Goal: Navigation & Orientation: Find specific page/section

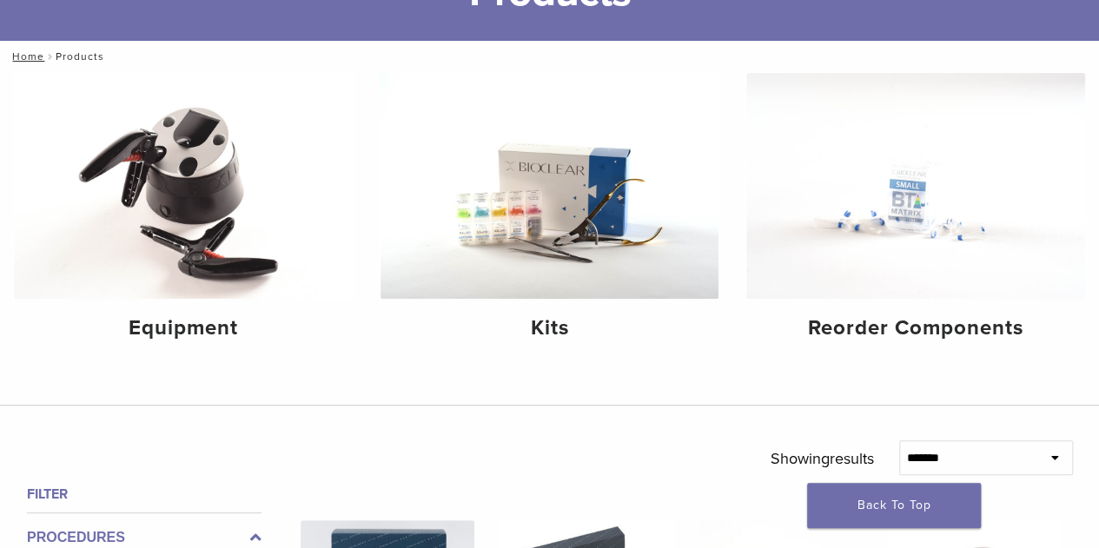
scroll to position [153, 0]
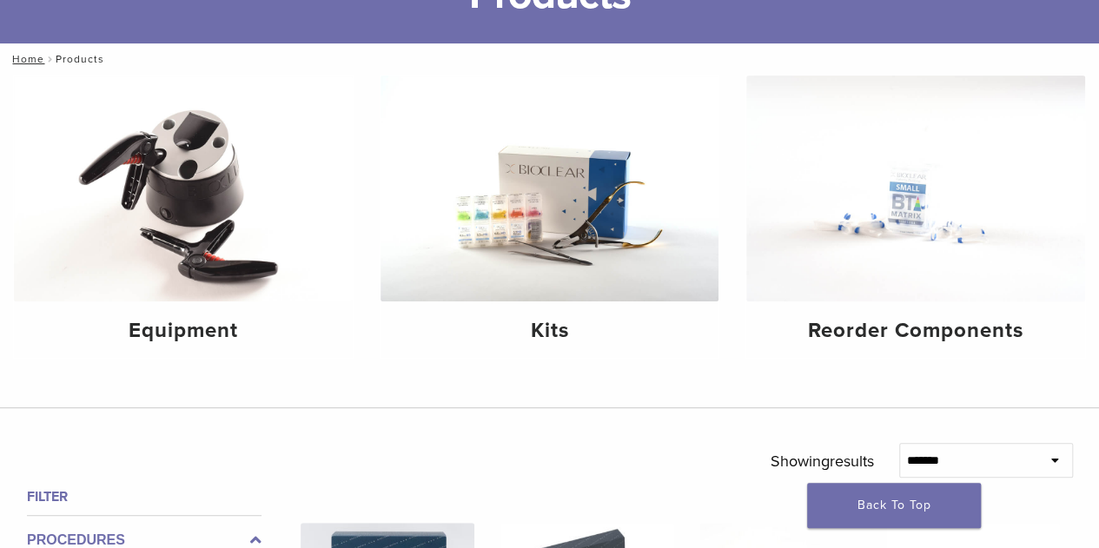
click at [175, 214] on img at bounding box center [183, 189] width 339 height 226
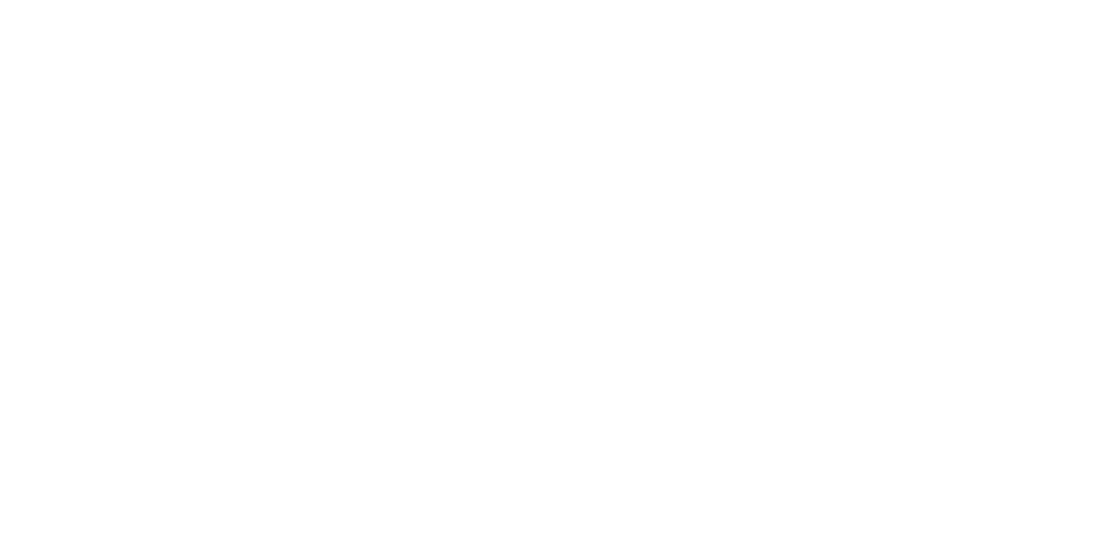
scroll to position [380, 0]
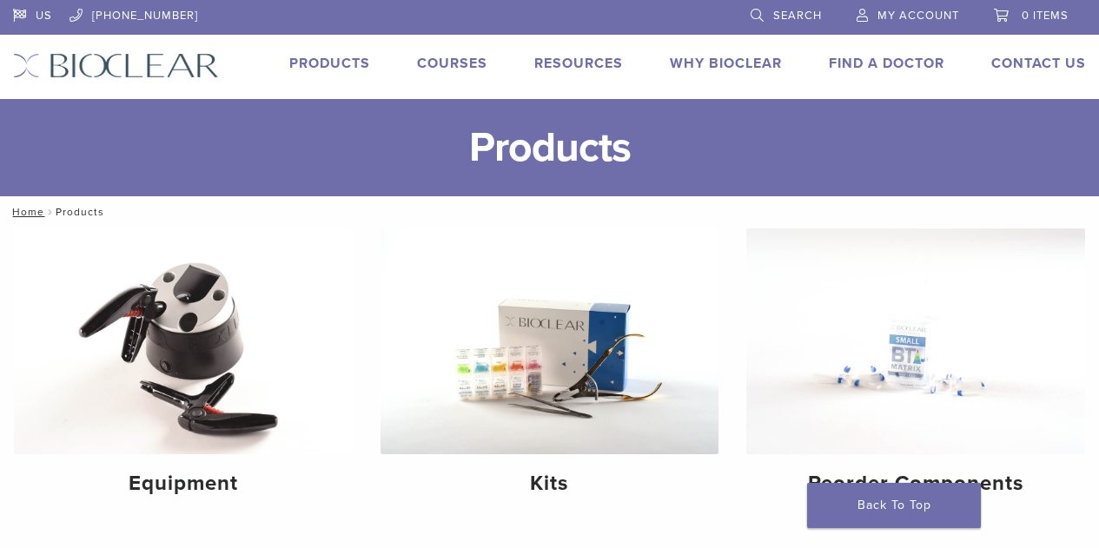
scroll to position [129, 0]
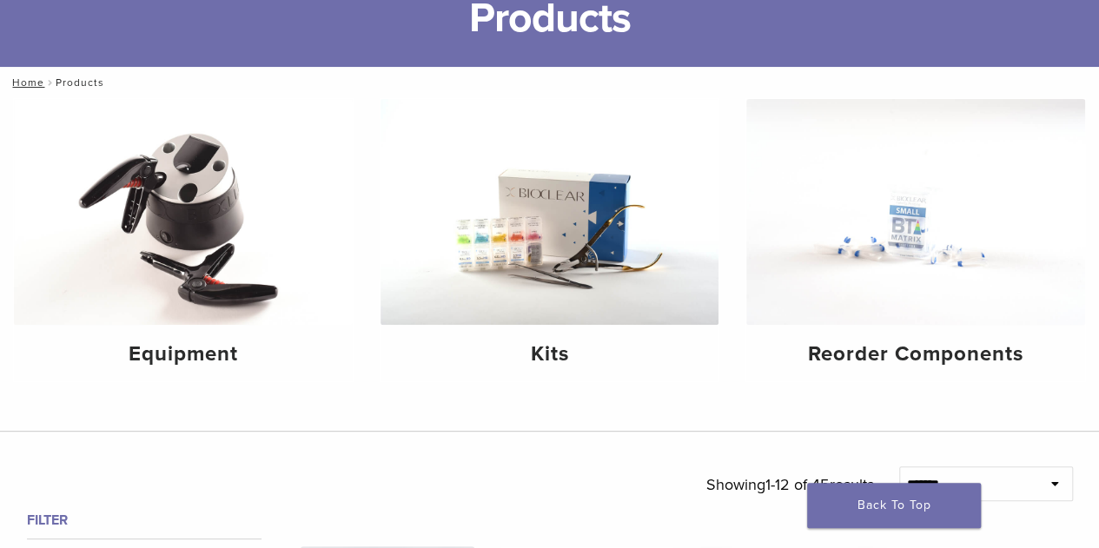
click at [552, 311] on img at bounding box center [549, 212] width 339 height 226
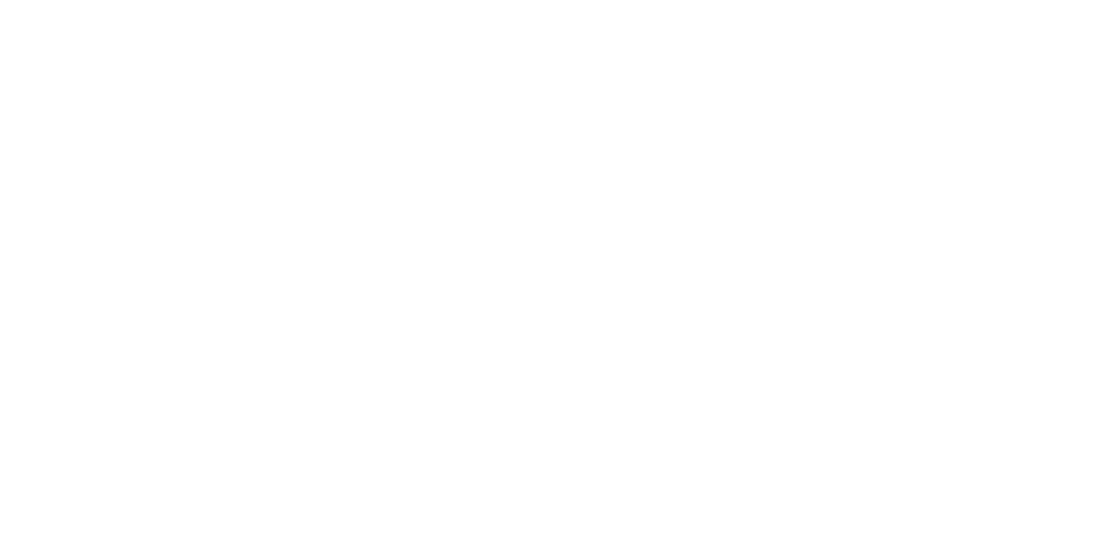
scroll to position [1224, 0]
